Goal: Information Seeking & Learning: Learn about a topic

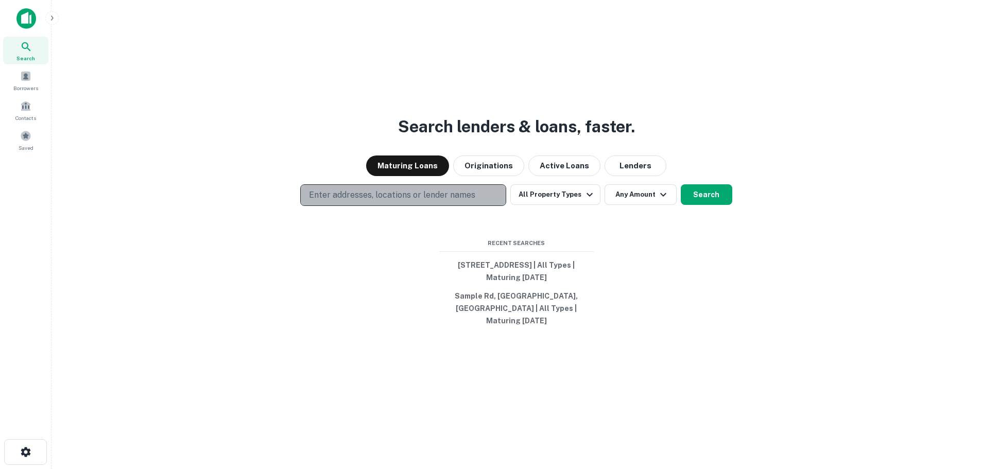
click at [453, 193] on p "Enter addresses, locations or lender names" at bounding box center [392, 195] width 166 height 12
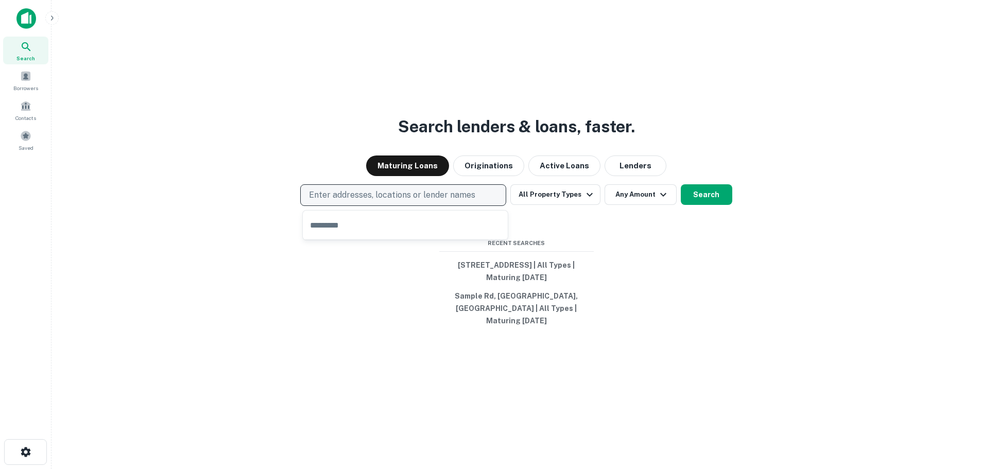
type input "**********"
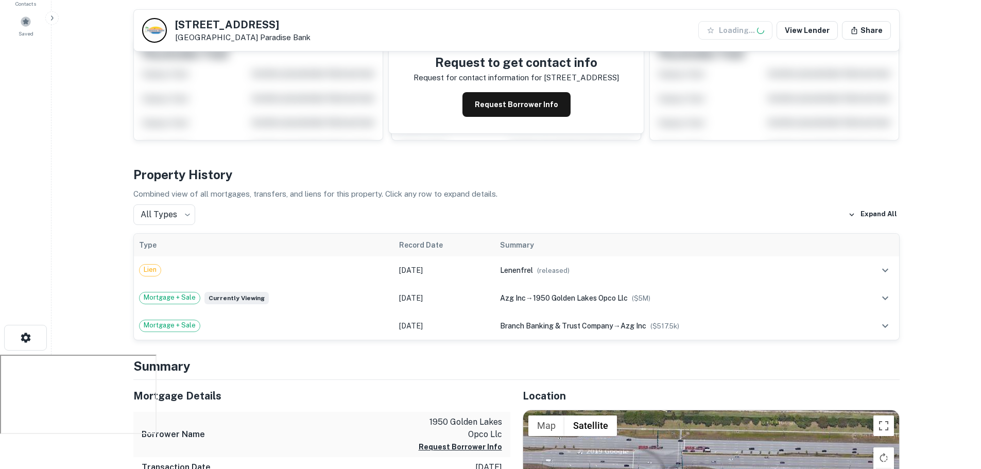
scroll to position [155, 0]
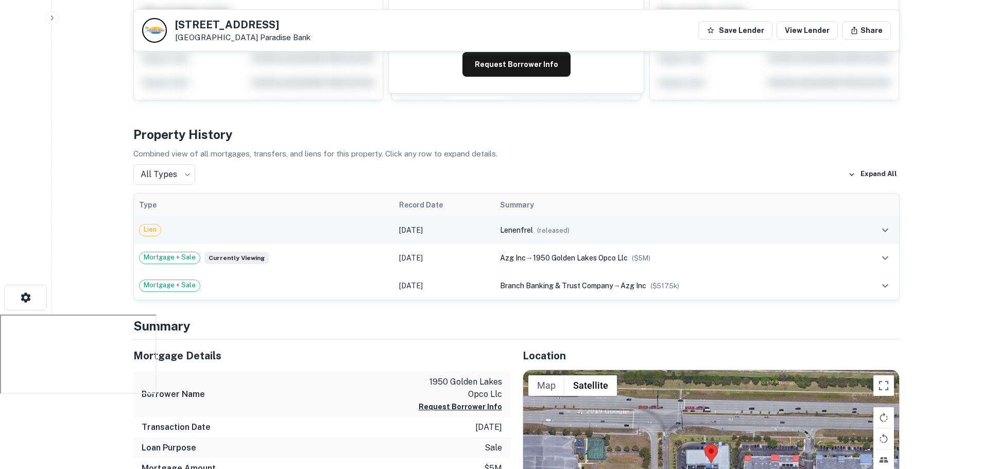
click at [301, 233] on div "Lien" at bounding box center [264, 230] width 250 height 12
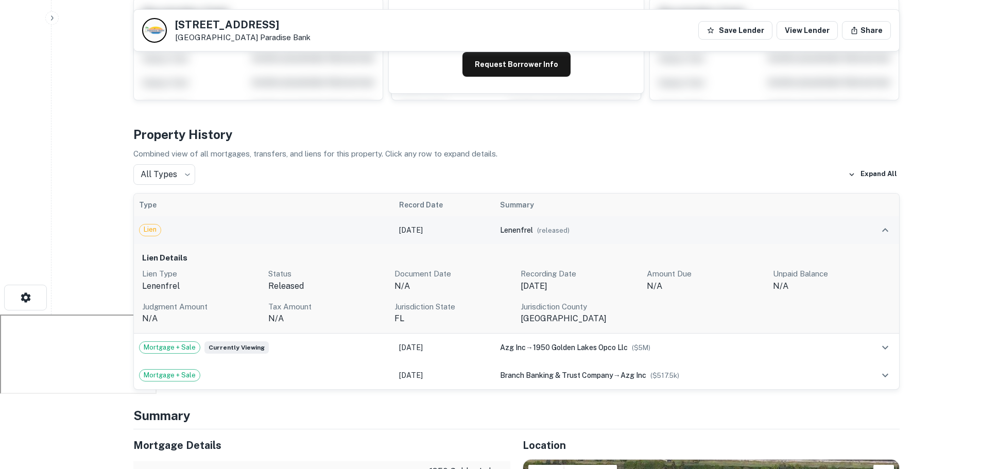
click at [303, 235] on div "Lien" at bounding box center [264, 230] width 250 height 12
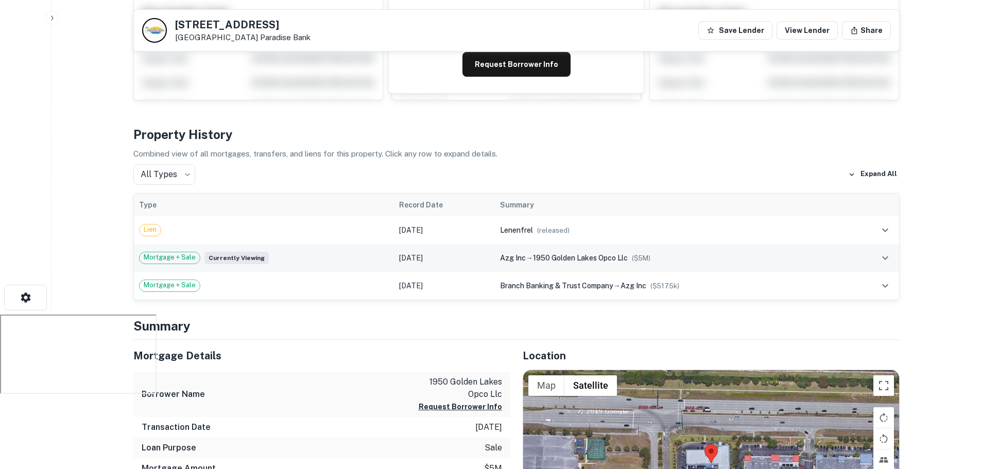
click at [308, 257] on div "Mortgage + Sale Currently viewing" at bounding box center [264, 258] width 250 height 12
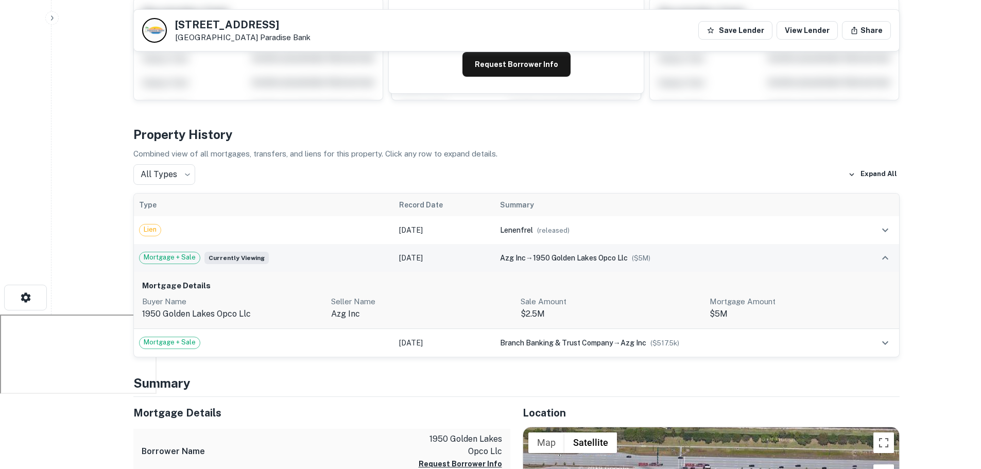
click at [308, 257] on div "Mortgage + Sale Currently viewing" at bounding box center [264, 258] width 250 height 12
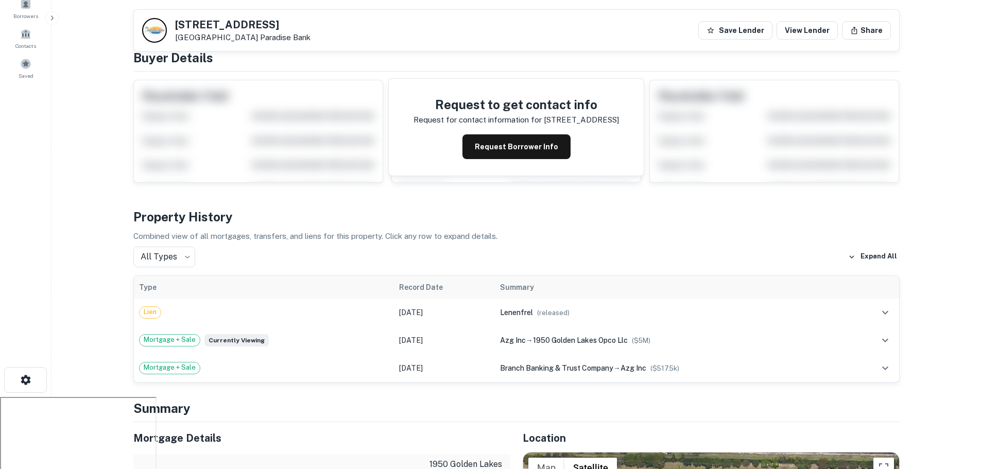
scroll to position [0, 0]
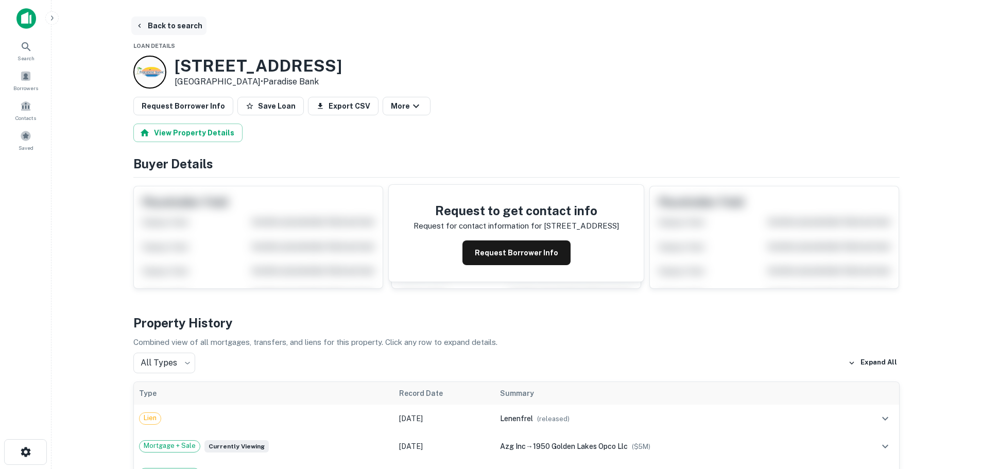
click at [165, 29] on button "Back to search" at bounding box center [168, 25] width 75 height 19
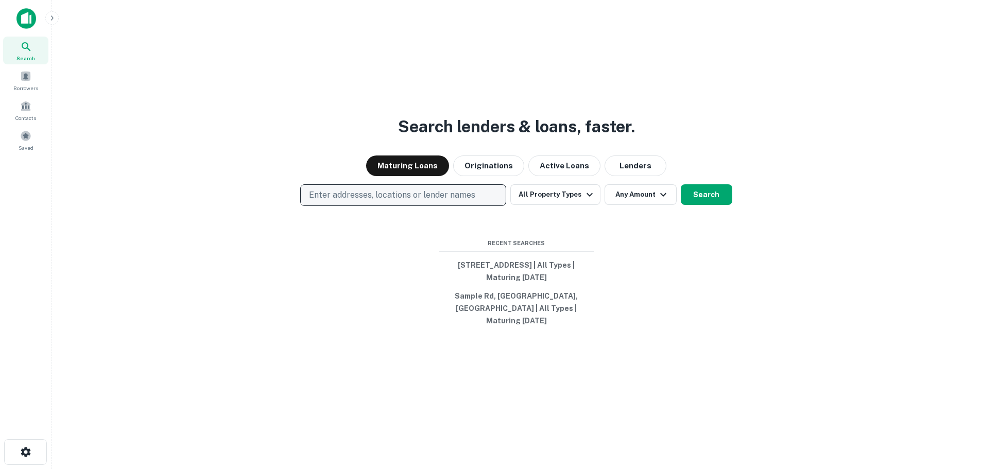
click at [445, 194] on p "Enter addresses, locations or lender names" at bounding box center [392, 195] width 166 height 12
type input "**********"
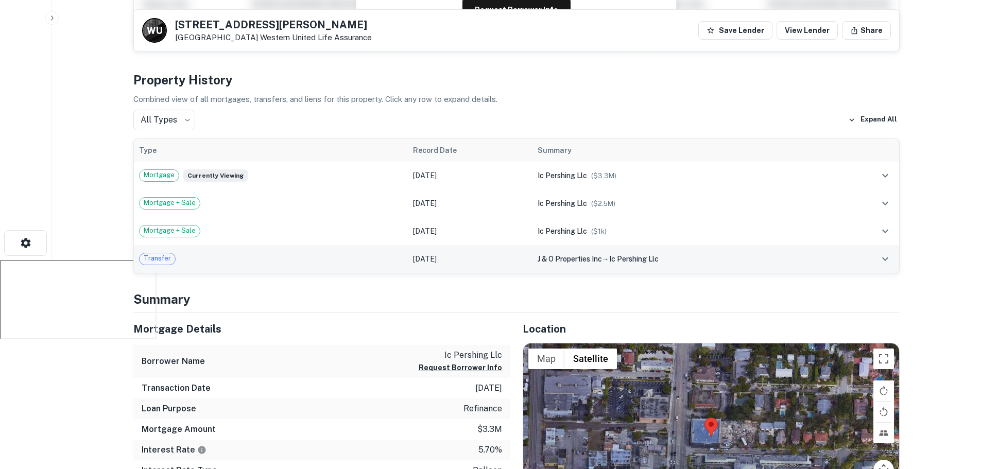
scroll to position [258, 0]
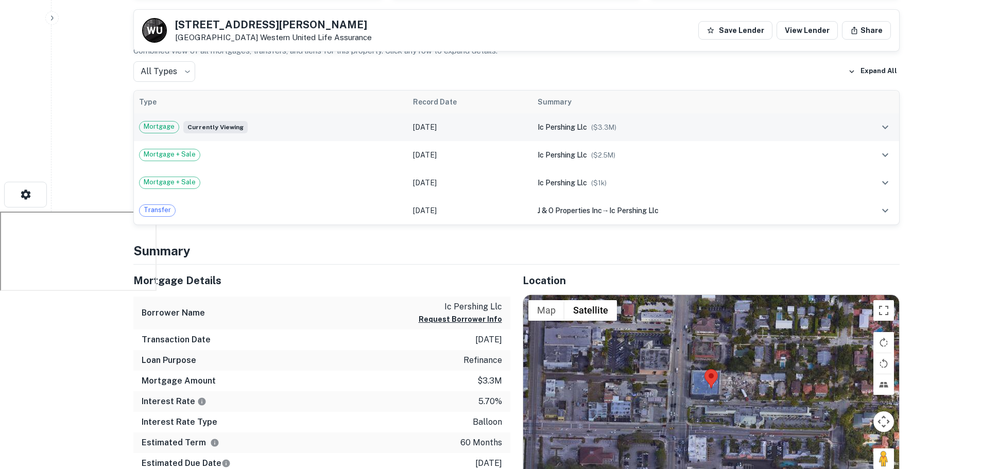
click at [429, 133] on td "Aug 01, 2022" at bounding box center [470, 127] width 125 height 28
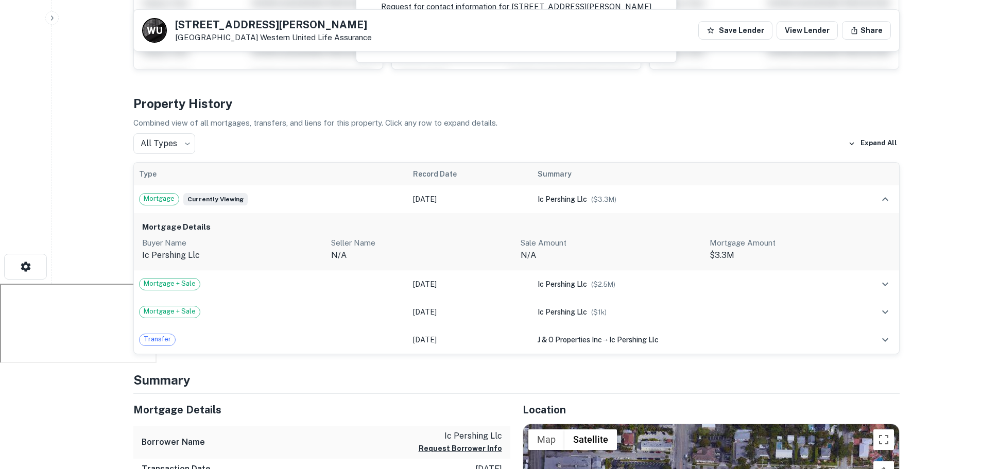
scroll to position [0, 0]
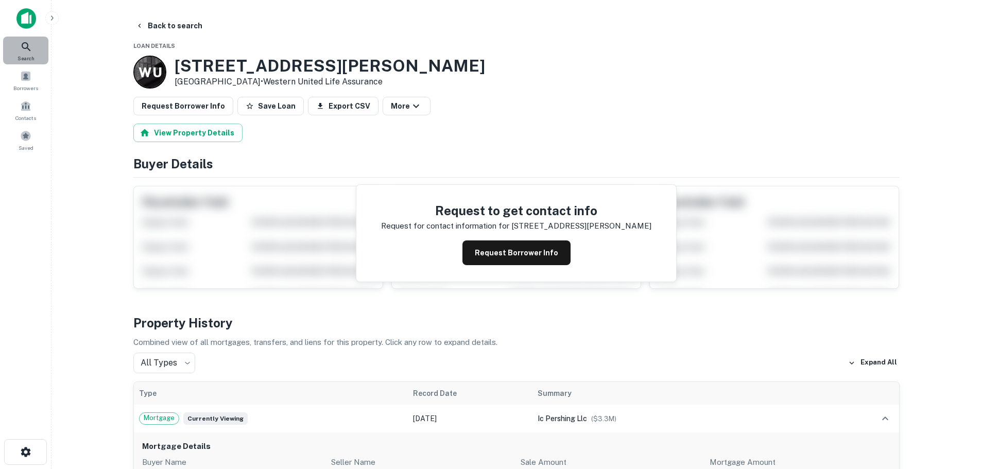
click at [23, 51] on icon at bounding box center [26, 47] width 12 height 12
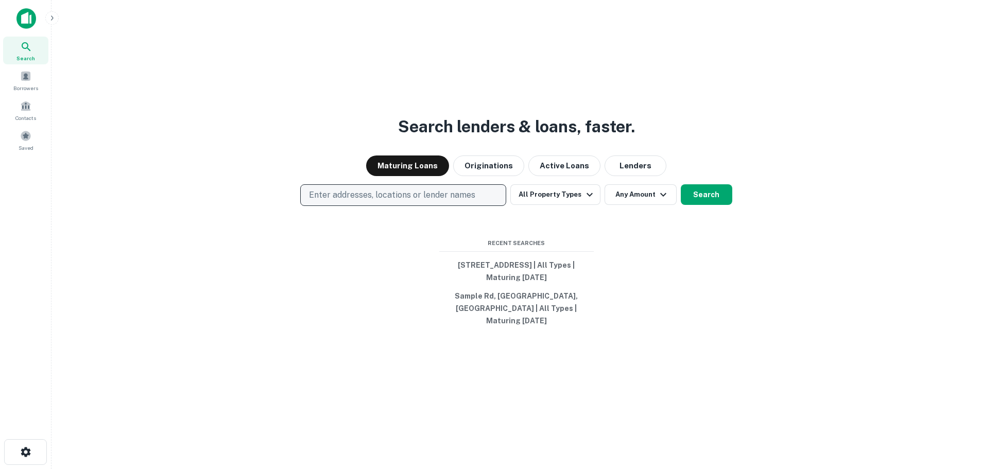
click at [357, 199] on p "Enter addresses, locations or lender names" at bounding box center [392, 195] width 166 height 12
type input "**********"
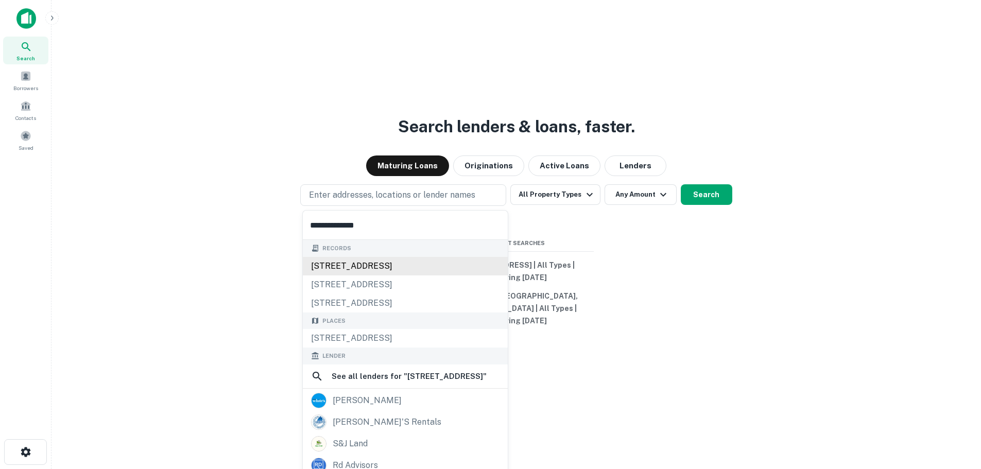
click at [389, 267] on div "[STREET_ADDRESS]" at bounding box center [405, 266] width 205 height 19
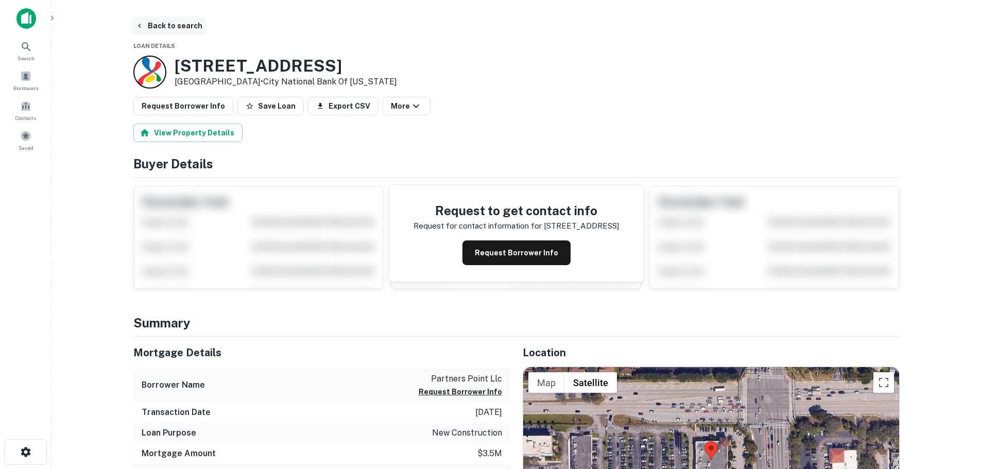
click at [153, 25] on button "Back to search" at bounding box center [168, 25] width 75 height 19
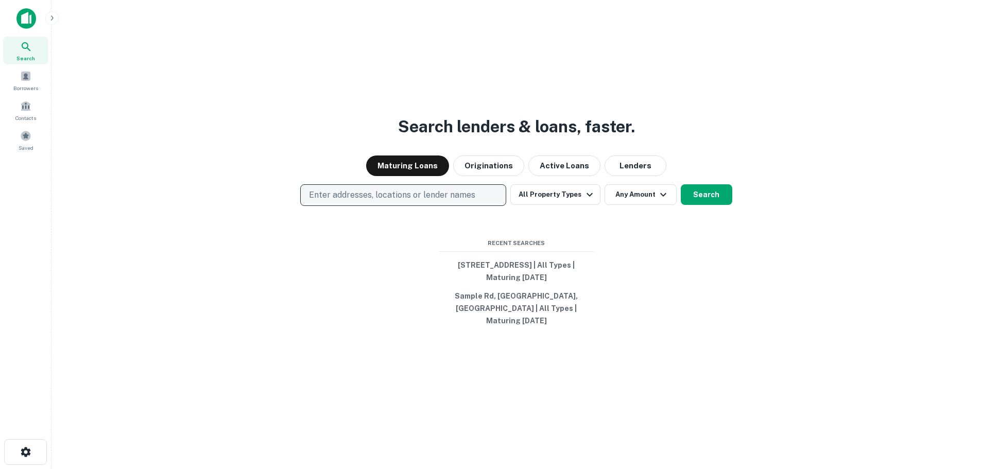
click at [425, 194] on p "Enter addresses, locations or lender names" at bounding box center [392, 195] width 166 height 12
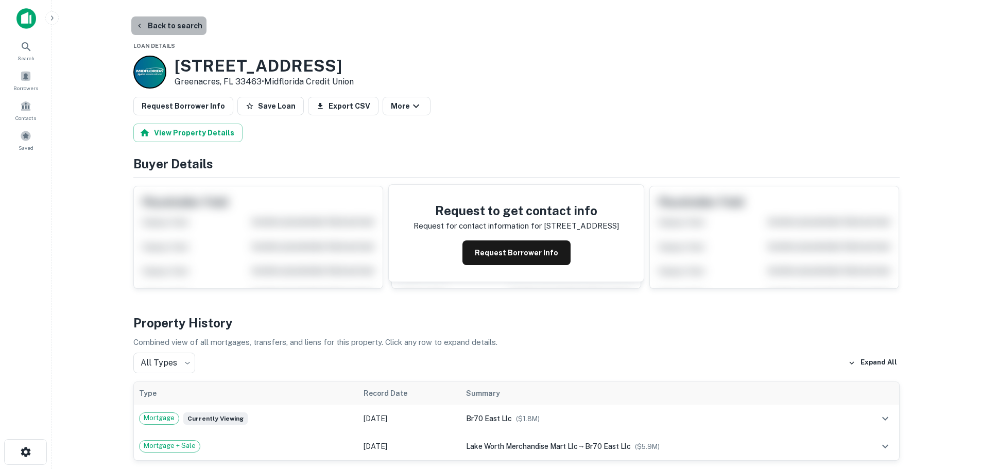
click at [182, 19] on button "Back to search" at bounding box center [168, 25] width 75 height 19
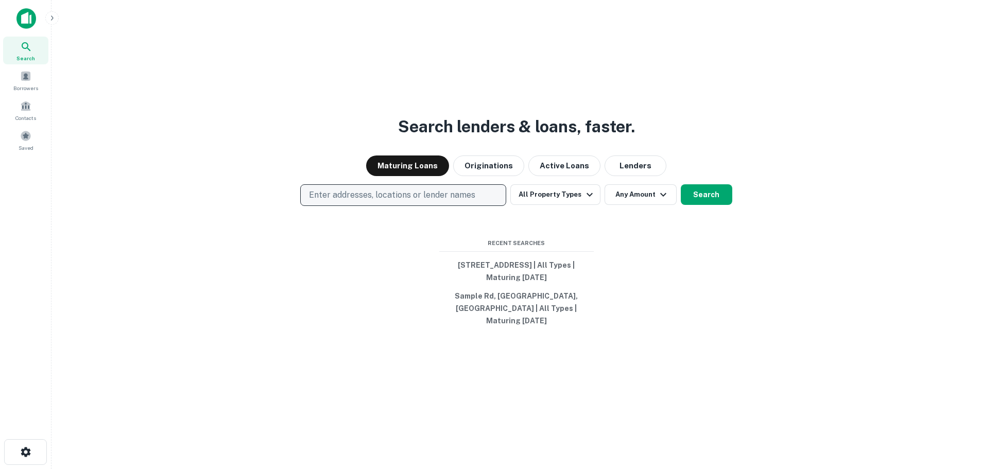
click at [417, 191] on p "Enter addresses, locations or lender names" at bounding box center [392, 195] width 166 height 12
type input "**********"
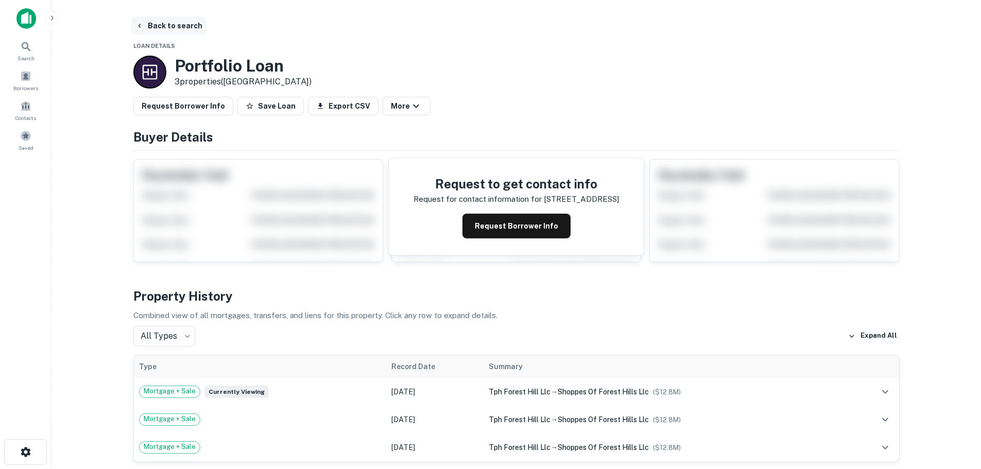
click at [147, 31] on button "Back to search" at bounding box center [168, 25] width 75 height 19
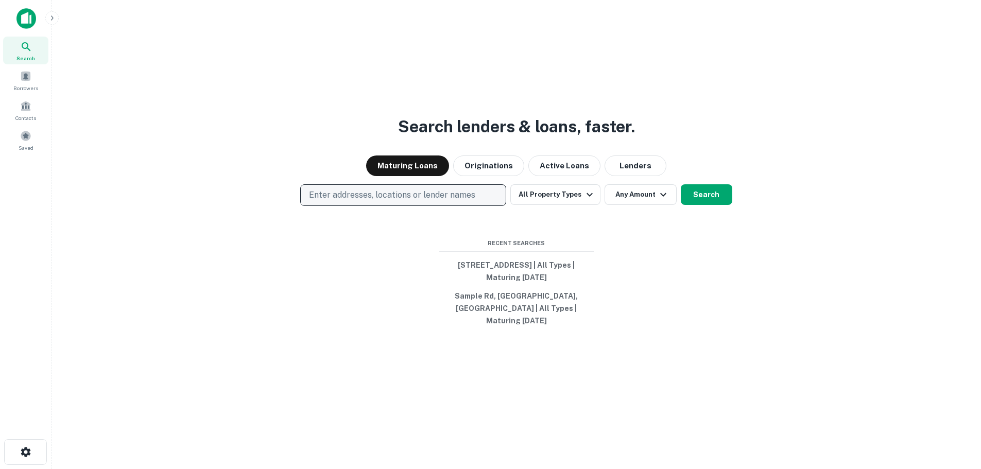
click at [379, 198] on p "Enter addresses, locations or lender names" at bounding box center [392, 195] width 166 height 12
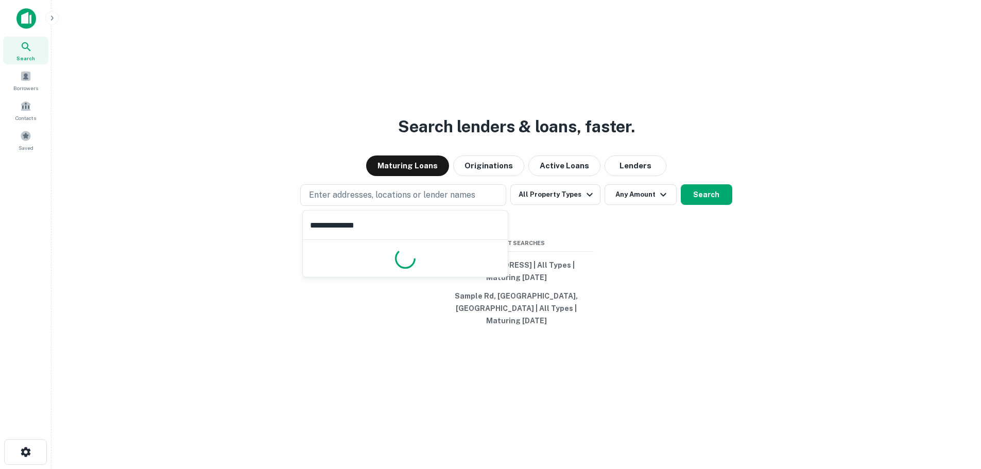
click at [417, 221] on input "**********" at bounding box center [405, 225] width 205 height 29
paste input "**********"
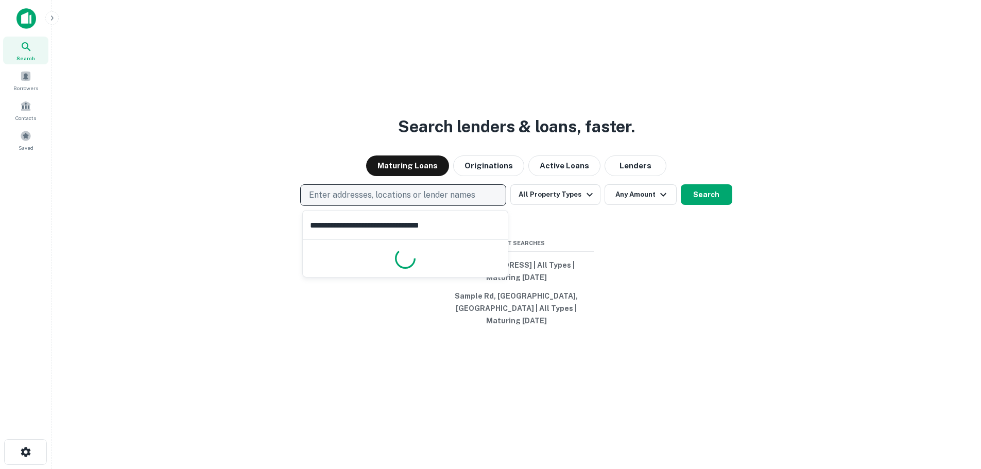
type input "**********"
click at [425, 198] on p "Enter addresses, locations or lender names" at bounding box center [392, 195] width 166 height 12
click at [397, 196] on p "Enter addresses, locations or lender names" at bounding box center [392, 195] width 166 height 12
type input "**********"
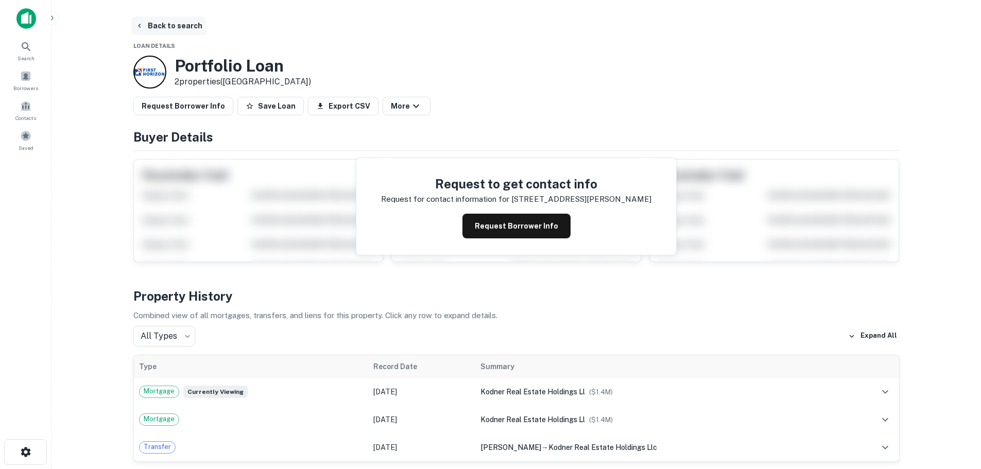
click at [182, 30] on button "Back to search" at bounding box center [168, 25] width 75 height 19
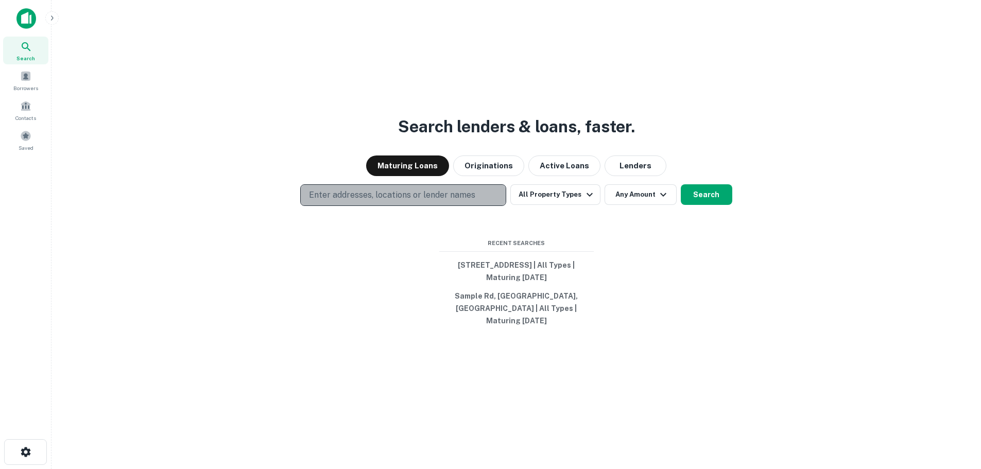
click at [400, 194] on p "Enter addresses, locations or lender names" at bounding box center [392, 195] width 166 height 12
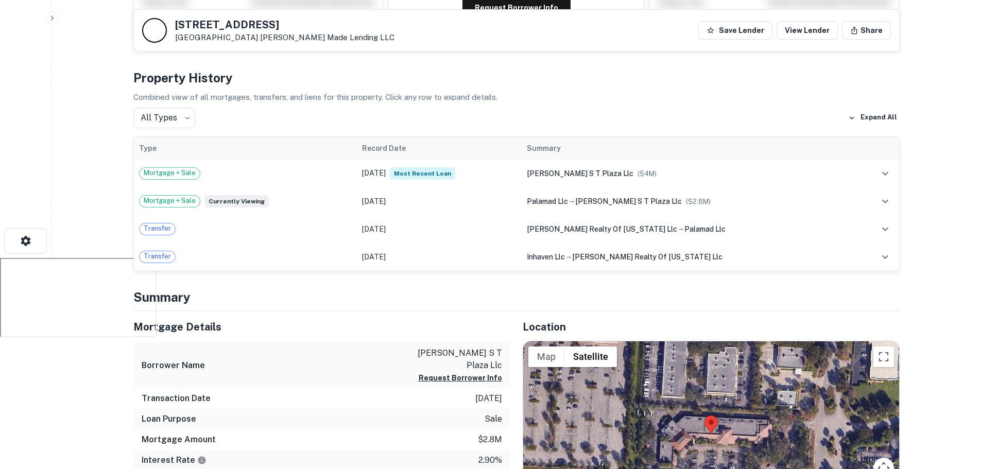
scroll to position [206, 0]
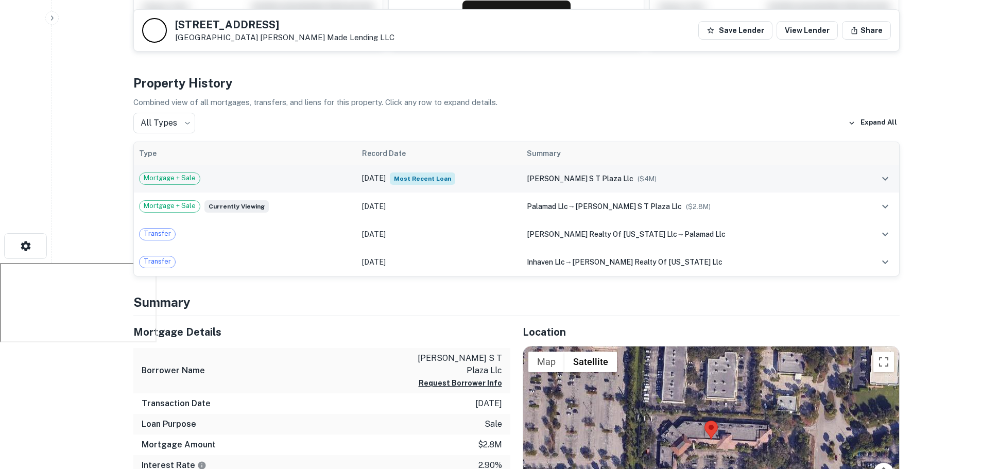
click at [352, 181] on div "Mortgage + Sale" at bounding box center [245, 179] width 213 height 12
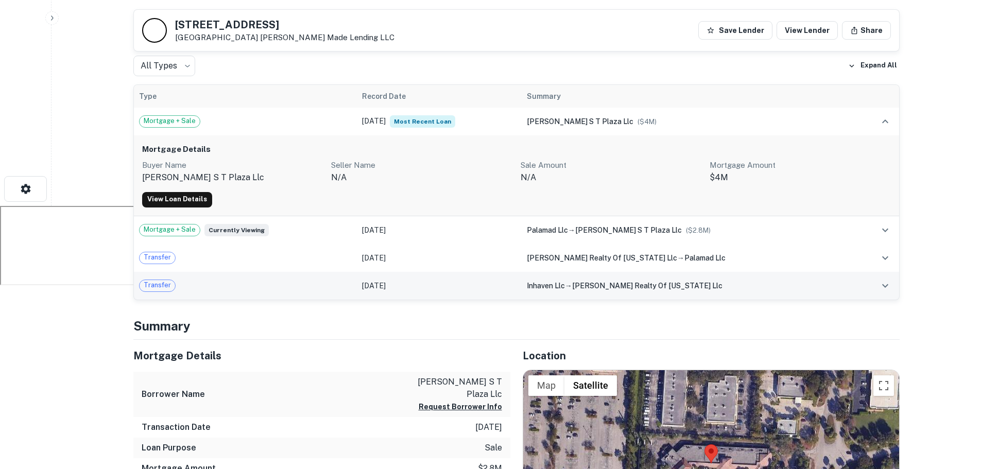
scroll to position [258, 0]
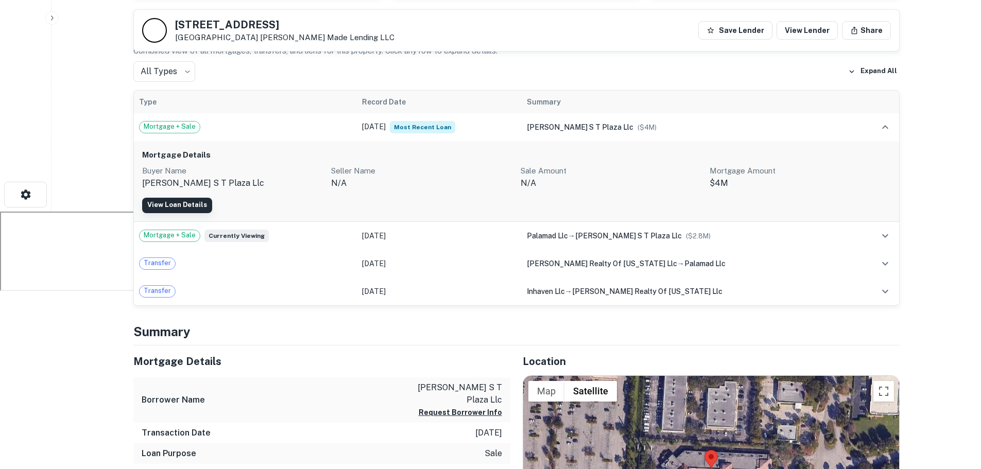
click at [194, 203] on link "View Loan Details" at bounding box center [177, 205] width 70 height 15
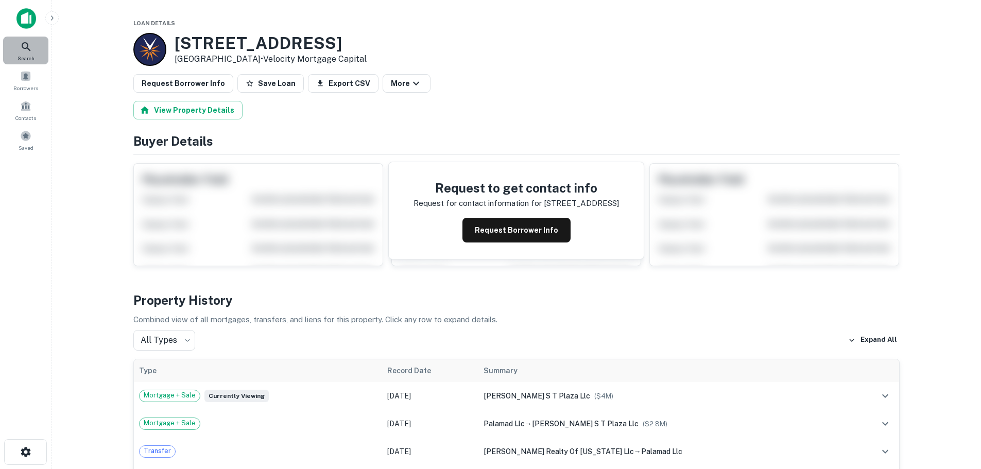
click at [31, 46] on icon at bounding box center [26, 47] width 12 height 12
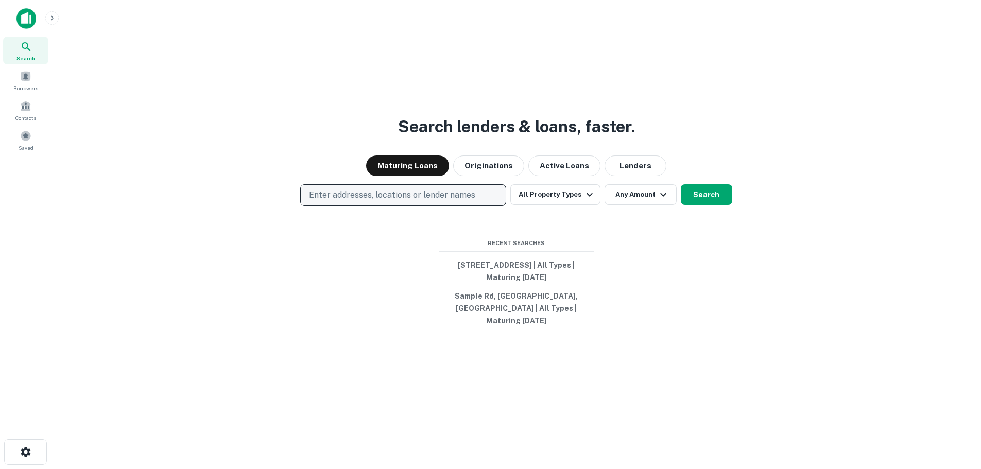
click at [389, 196] on p "Enter addresses, locations or lender names" at bounding box center [392, 195] width 166 height 12
type input "**********"
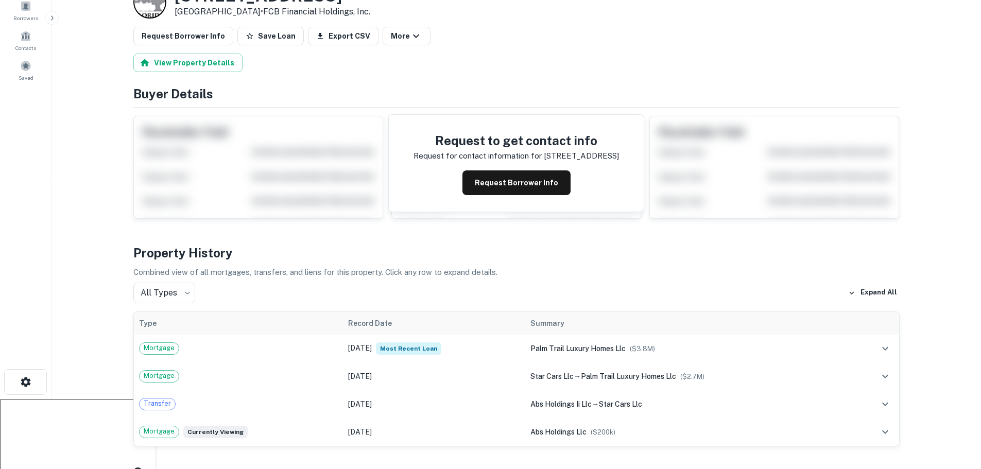
scroll to position [155, 0]
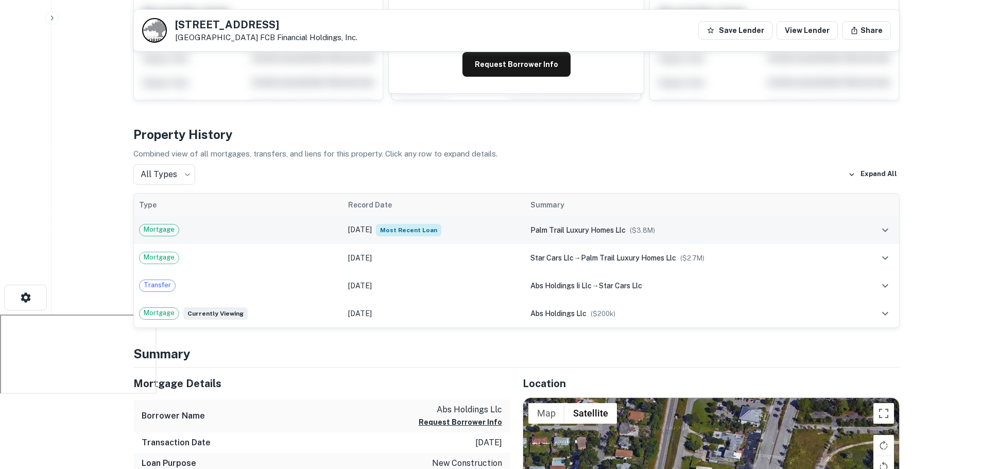
click at [505, 232] on td "[DATE] Most Recent Loan" at bounding box center [434, 230] width 182 height 28
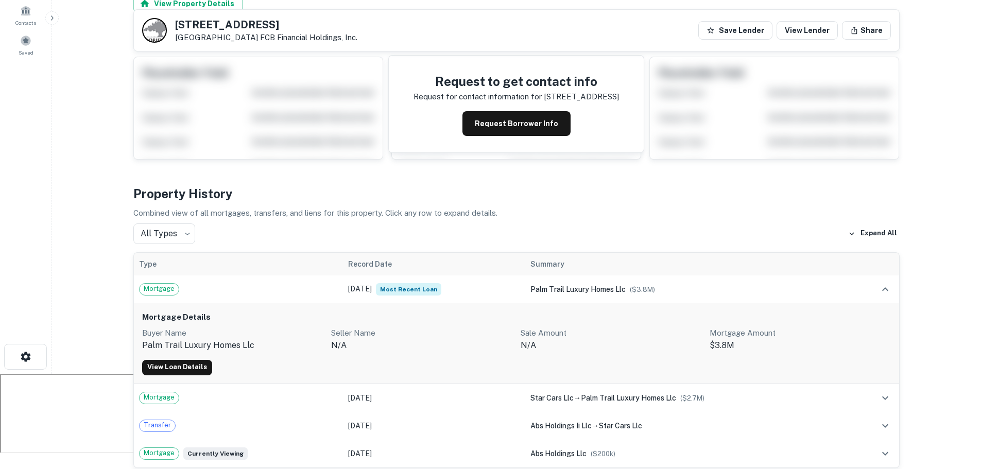
scroll to position [0, 0]
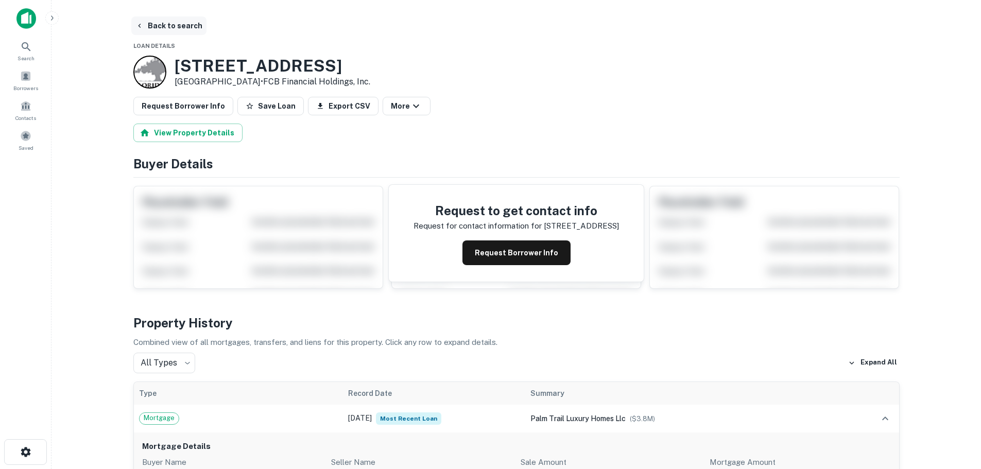
click at [178, 35] on button "Back to search" at bounding box center [168, 25] width 75 height 19
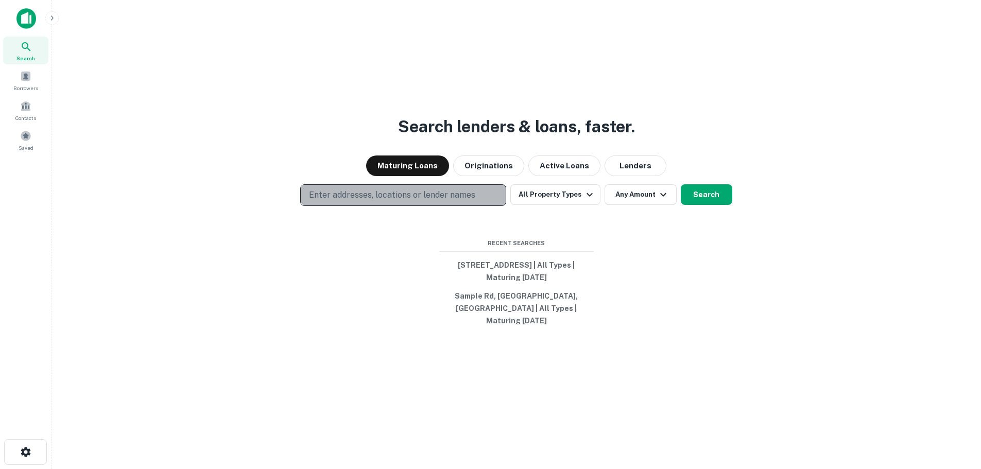
click at [435, 189] on p "Enter addresses, locations or lender names" at bounding box center [392, 195] width 166 height 12
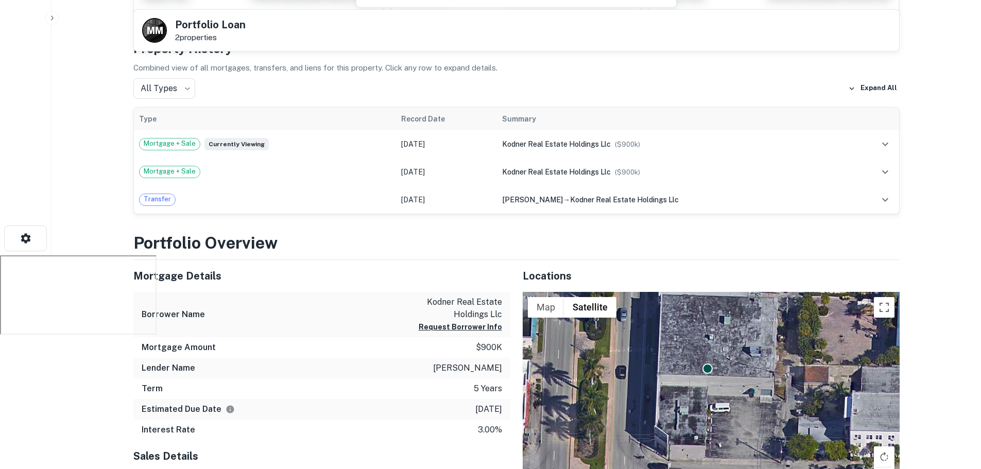
scroll to position [155, 0]
